Goal: Task Accomplishment & Management: Complete application form

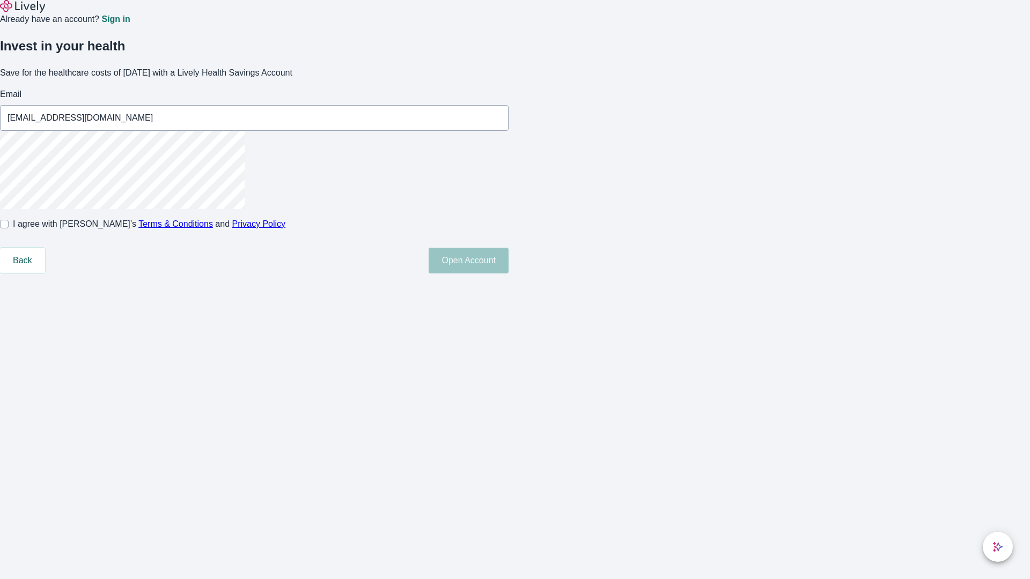
click at [9, 228] on input "I agree with Lively’s Terms & Conditions and Privacy Policy" at bounding box center [4, 224] width 9 height 9
checkbox input "true"
click at [508, 273] on button "Open Account" at bounding box center [468, 261] width 80 height 26
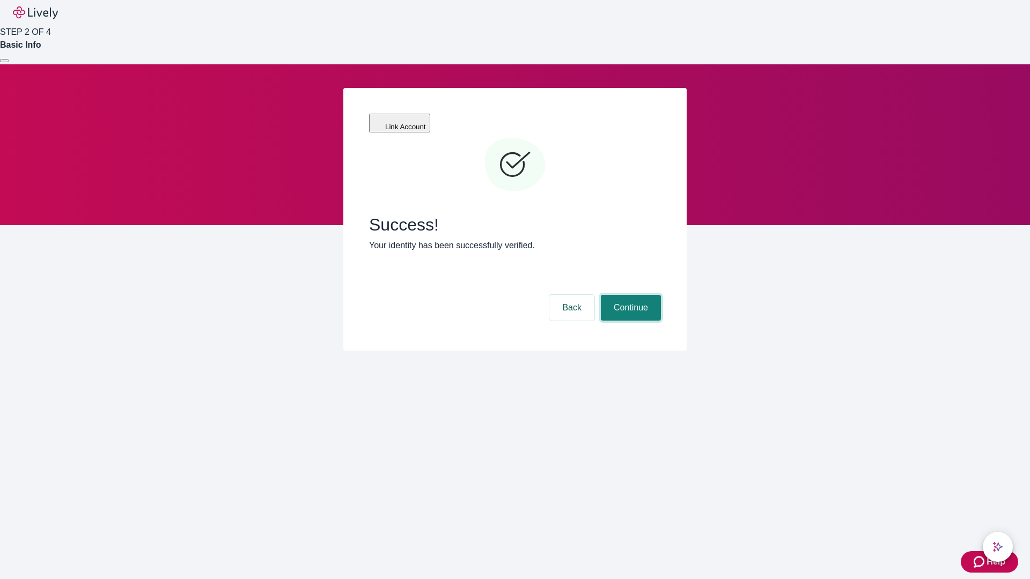
click at [629, 295] on button "Continue" at bounding box center [631, 308] width 60 height 26
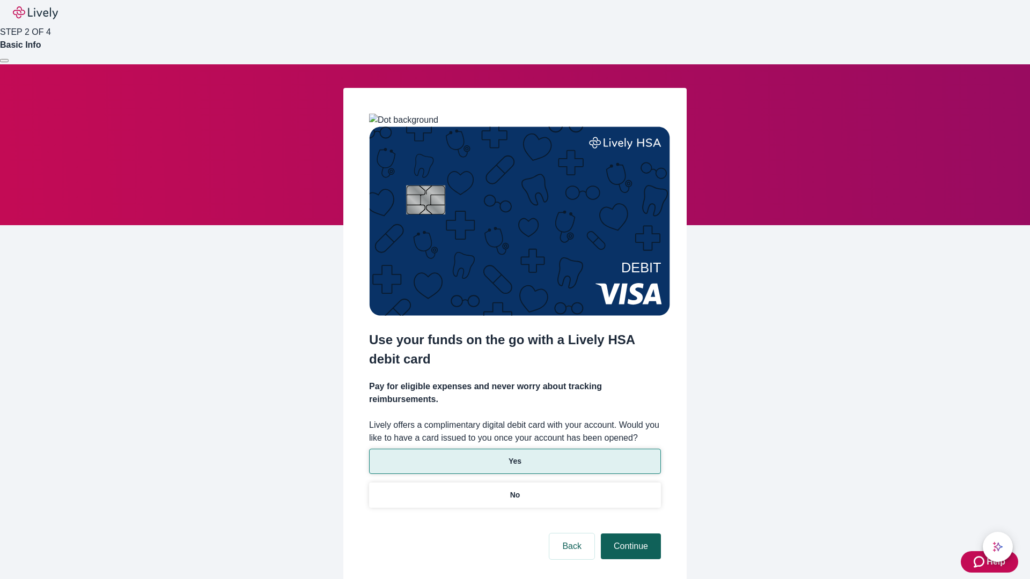
click at [514, 490] on p "No" at bounding box center [515, 495] width 10 height 11
click at [629, 534] on button "Continue" at bounding box center [631, 547] width 60 height 26
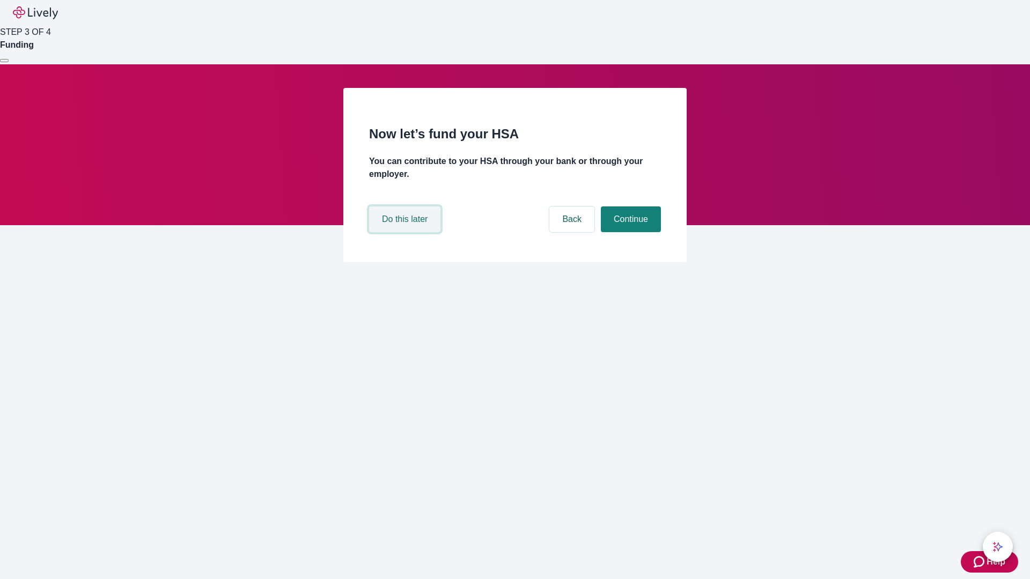
click at [406, 232] on button "Do this later" at bounding box center [404, 219] width 71 height 26
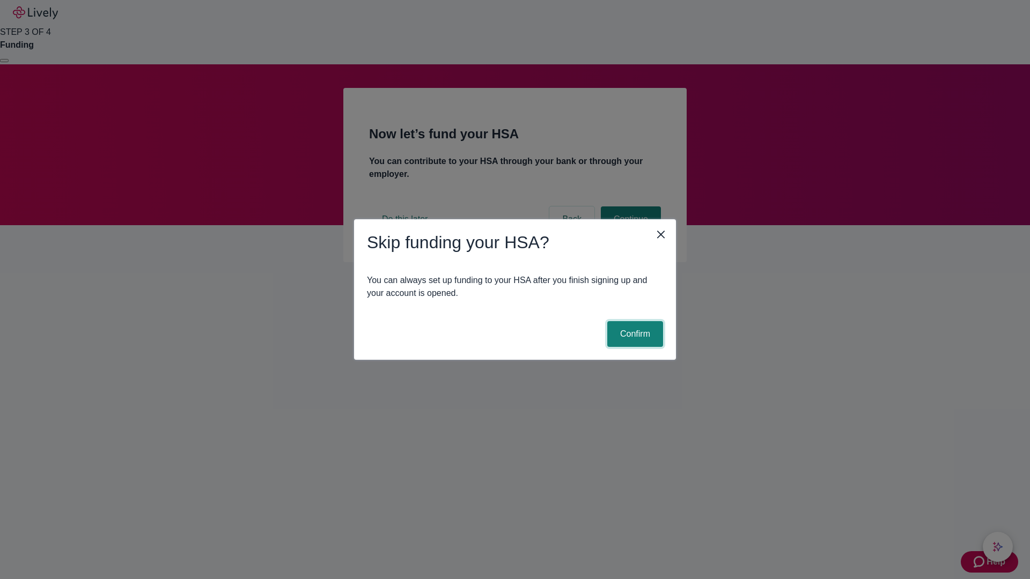
click at [633, 334] on button "Confirm" at bounding box center [635, 334] width 56 height 26
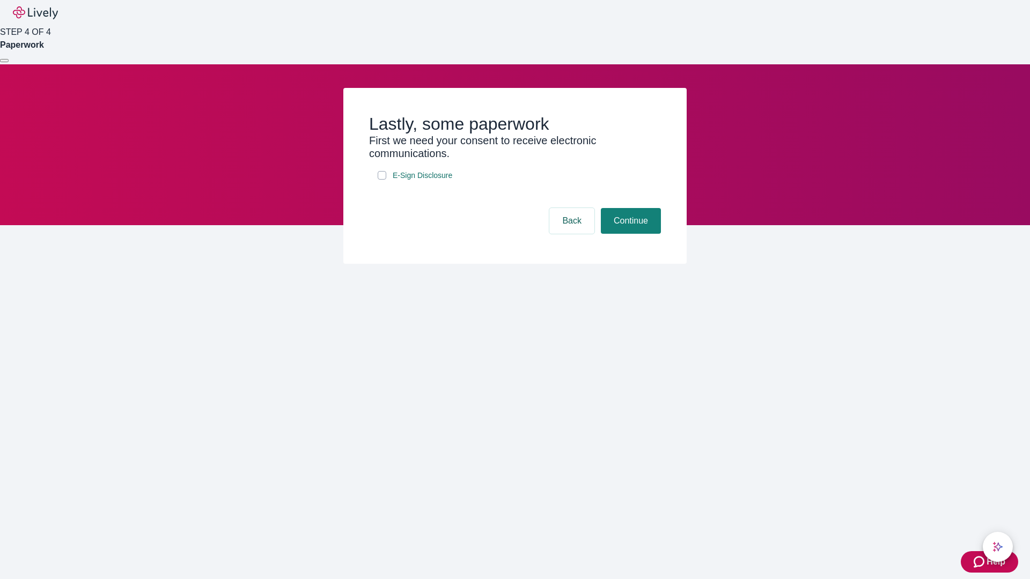
click at [382, 180] on input "E-Sign Disclosure" at bounding box center [382, 175] width 9 height 9
checkbox input "true"
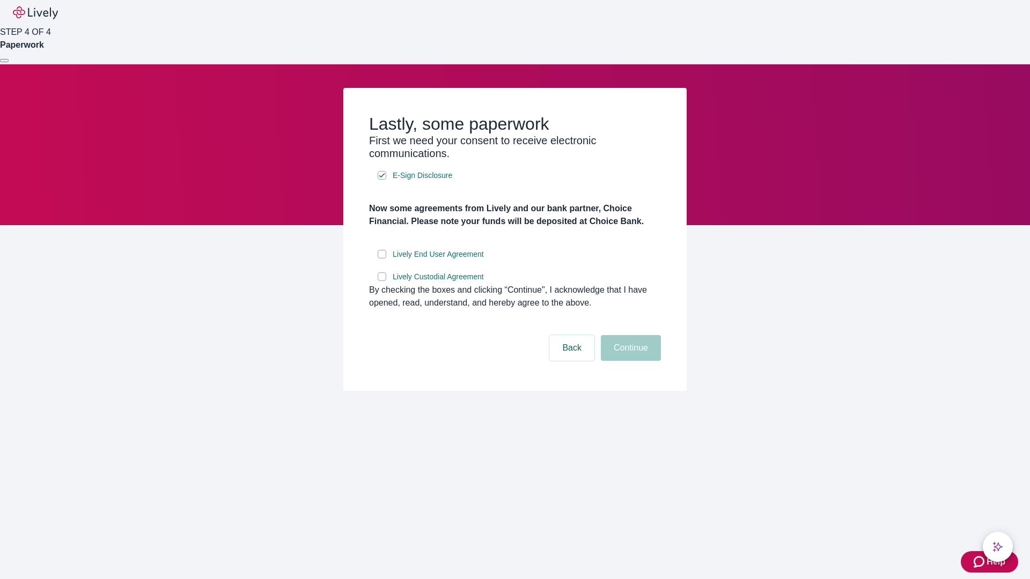
click at [382, 258] on input "Lively End User Agreement" at bounding box center [382, 254] width 9 height 9
checkbox input "true"
click at [382, 281] on input "Lively Custodial Agreement" at bounding box center [382, 276] width 9 height 9
checkbox input "true"
click at [629, 361] on button "Continue" at bounding box center [631, 348] width 60 height 26
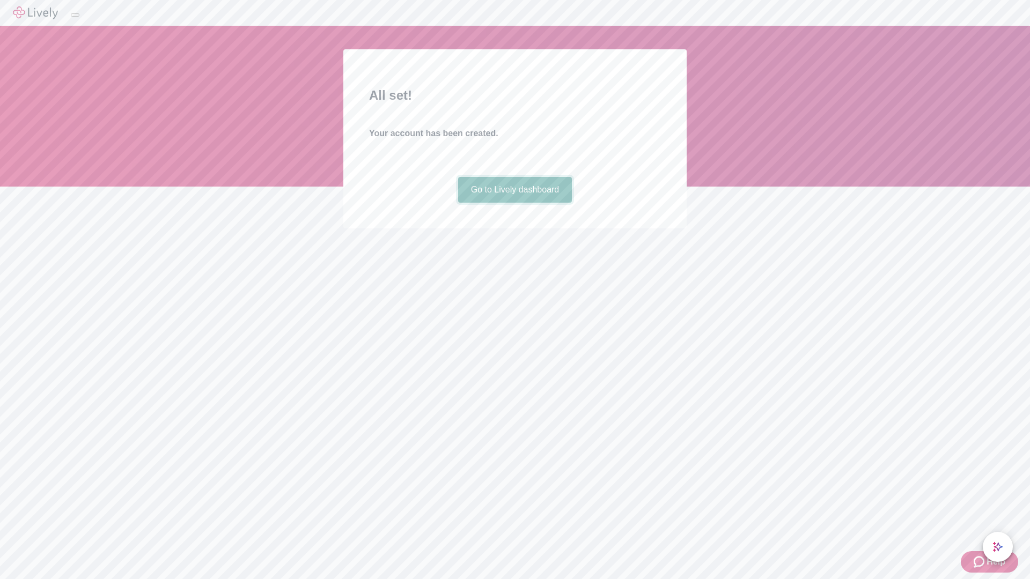
click at [514, 203] on link "Go to Lively dashboard" at bounding box center [515, 190] width 114 height 26
